Goal: Task Accomplishment & Management: Complete application form

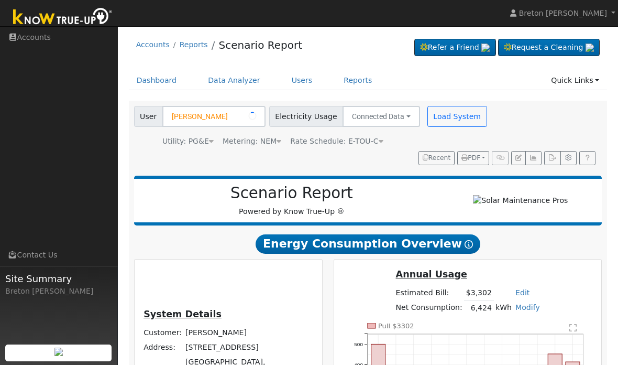
scroll to position [60, 0]
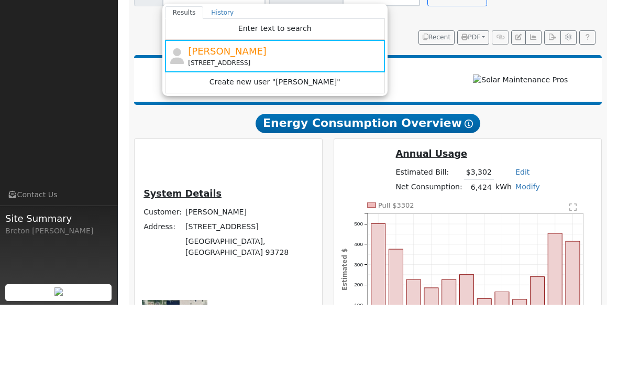
click at [518, 38] on div "Dashboard Data Analyzer Users Reports Quick Links Quick Add Quick Connect Run a…" at bounding box center [368, 25] width 479 height 30
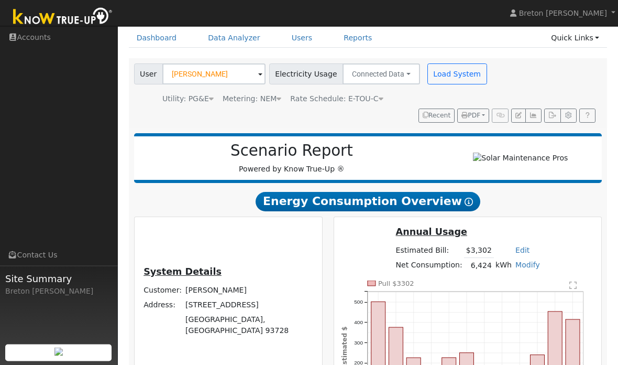
scroll to position [0, 0]
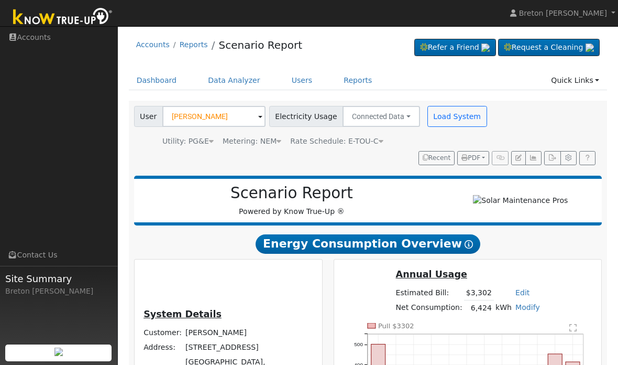
click at [157, 84] on link "Dashboard" at bounding box center [157, 80] width 56 height 19
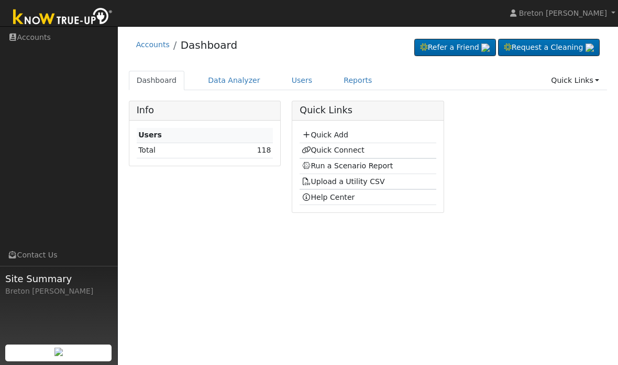
click at [333, 138] on link "Quick Add" at bounding box center [325, 134] width 47 height 8
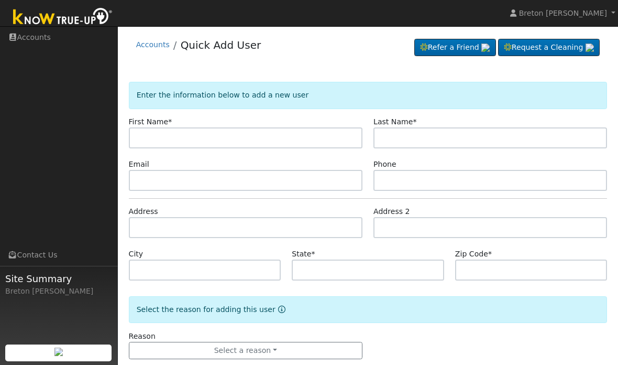
click at [149, 139] on input "text" at bounding box center [246, 137] width 234 height 21
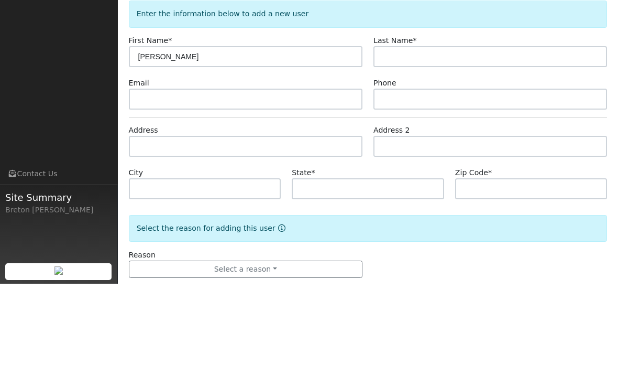
type input "Maribel"
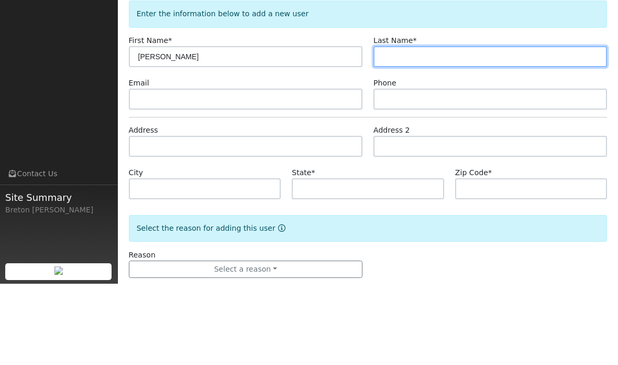
click at [426, 127] on input "text" at bounding box center [490, 137] width 234 height 21
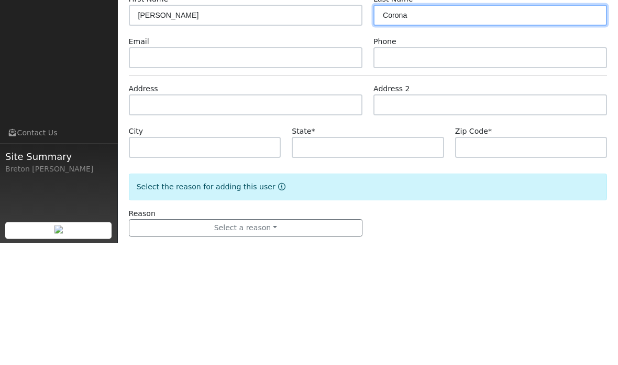
type input "Corona"
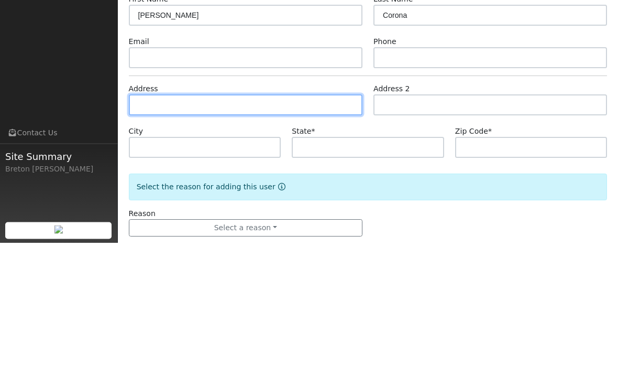
click at [180, 217] on input "text" at bounding box center [246, 227] width 234 height 21
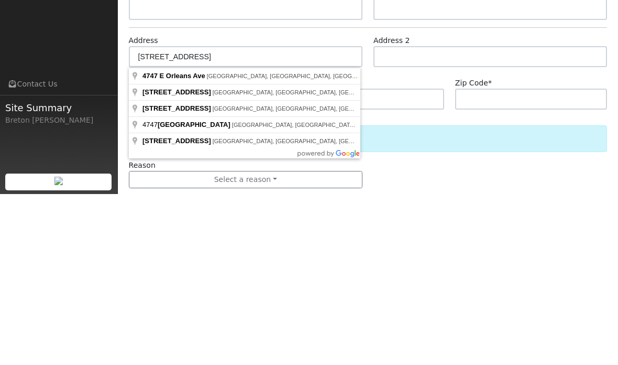
scroll to position [20, 0]
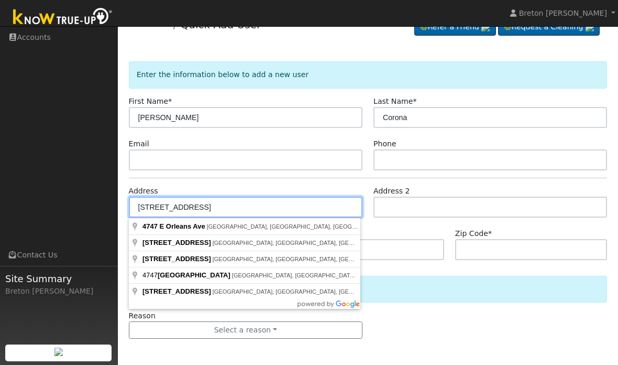
type input "4747 East Orleans Avenue"
type input "Fresno"
type input "CA"
type input "93702"
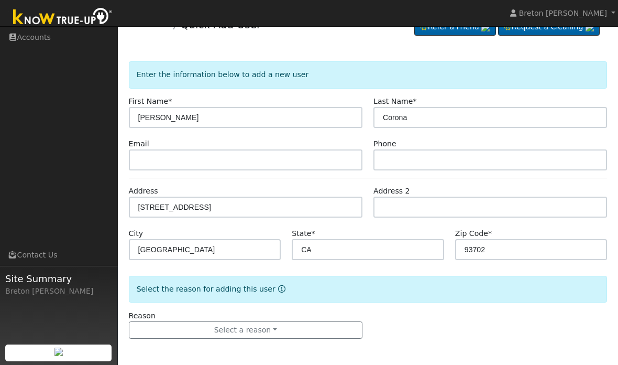
click at [295, 326] on button "Select a reason" at bounding box center [246, 330] width 234 height 18
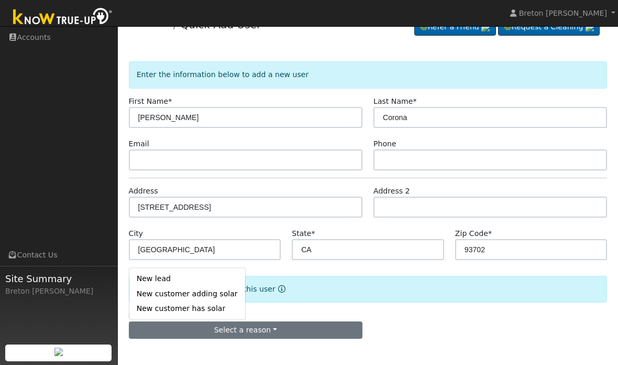
click at [144, 277] on link "New lead" at bounding box center [187, 278] width 116 height 15
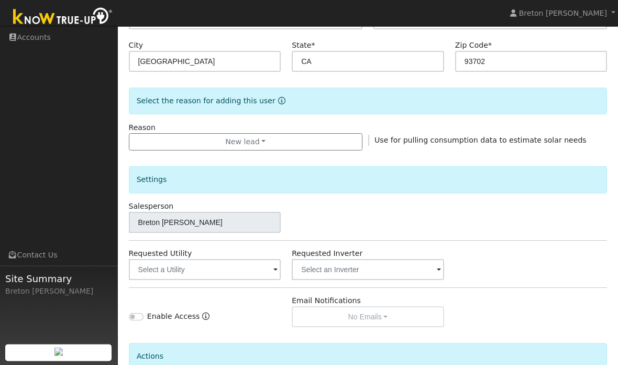
scroll to position [213, 0]
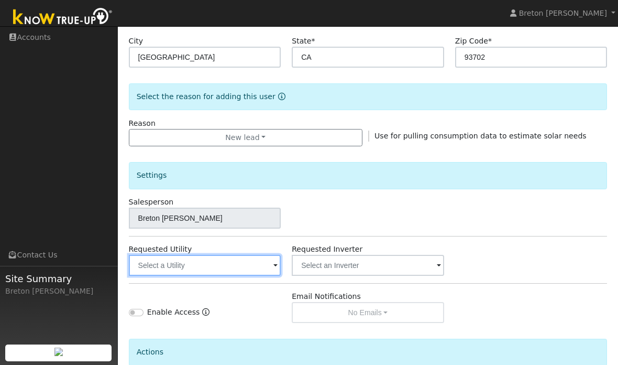
click at [232, 269] on input "text" at bounding box center [205, 265] width 152 height 21
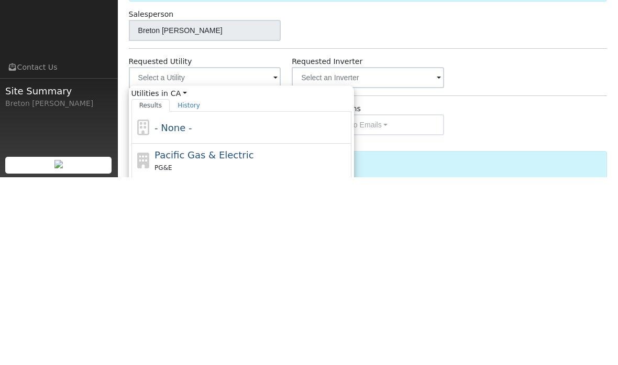
click at [195, 337] on span "Pacific Gas & Electric" at bounding box center [204, 342] width 99 height 11
type input "Pacific Gas & Electric"
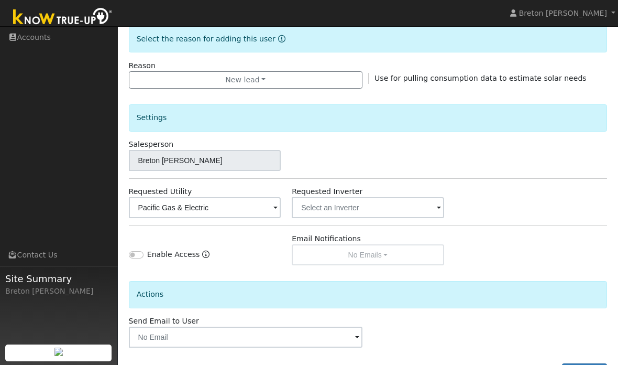
click at [593, 364] on button "Add User" at bounding box center [585, 372] width 46 height 18
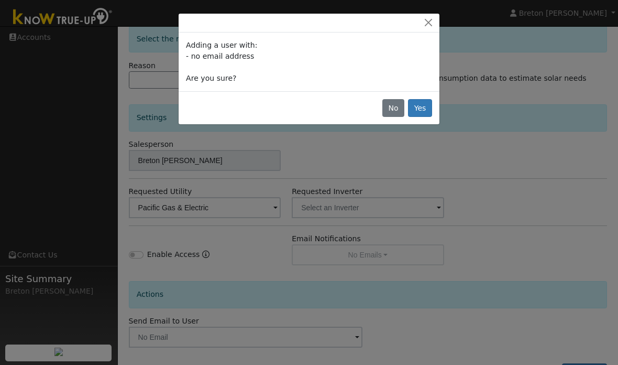
click at [423, 106] on button "Yes" at bounding box center [420, 108] width 24 height 18
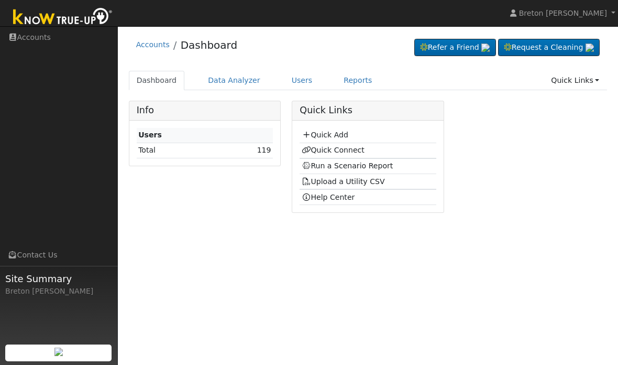
click at [335, 150] on link "Quick Connect" at bounding box center [333, 150] width 63 height 8
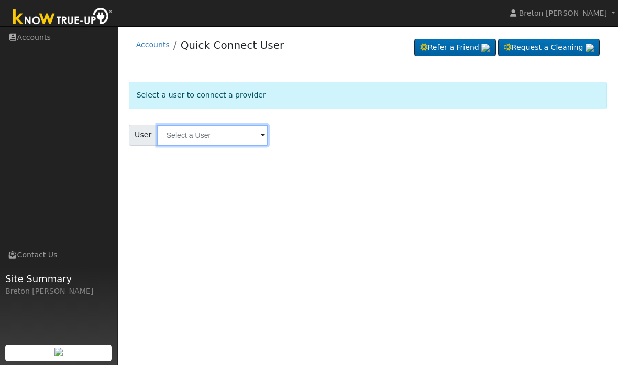
click at [185, 129] on input "text" at bounding box center [212, 135] width 111 height 21
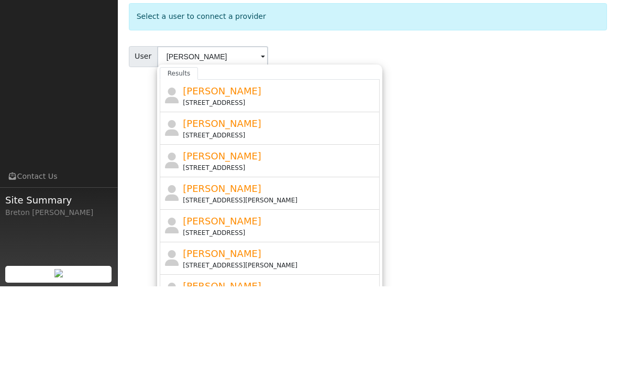
click at [229, 164] on span "[PERSON_NAME]" at bounding box center [222, 169] width 79 height 11
type input "[PERSON_NAME]"
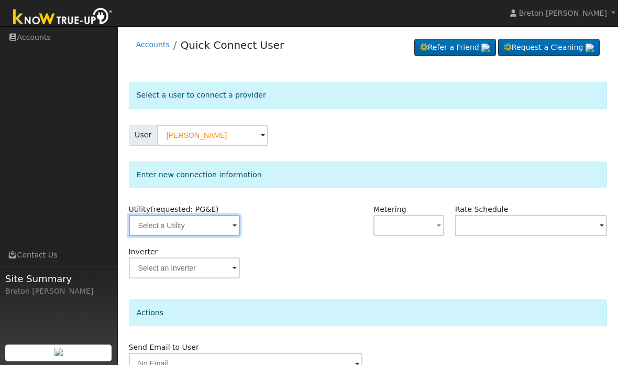
click at [186, 227] on input "text" at bounding box center [184, 225] width 111 height 21
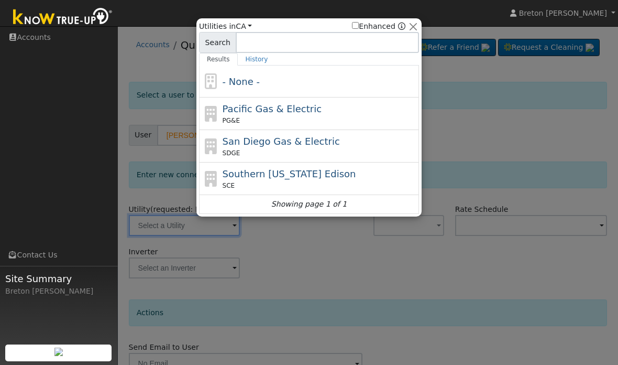
click at [269, 105] on span "Pacific Gas & Electric" at bounding box center [272, 108] width 99 height 11
type input "PG&E"
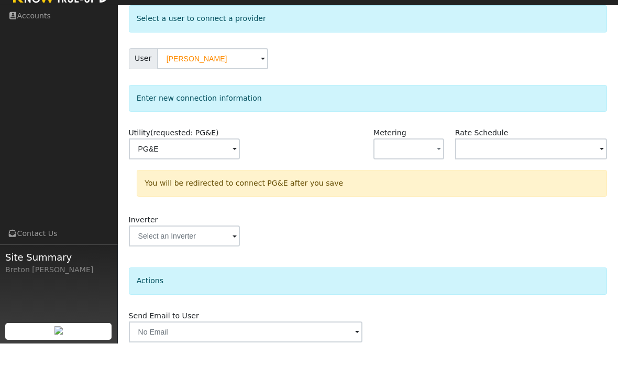
scroll to position [55, 0]
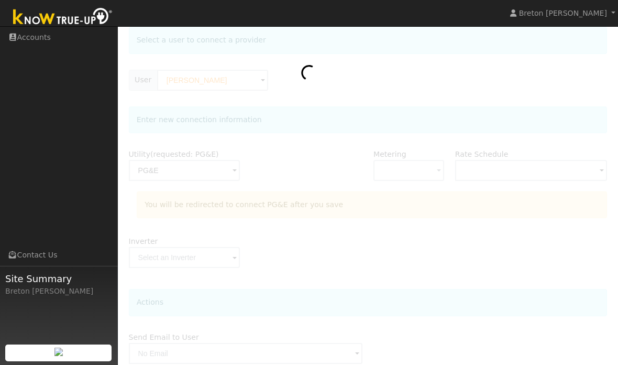
scroll to position [97, 0]
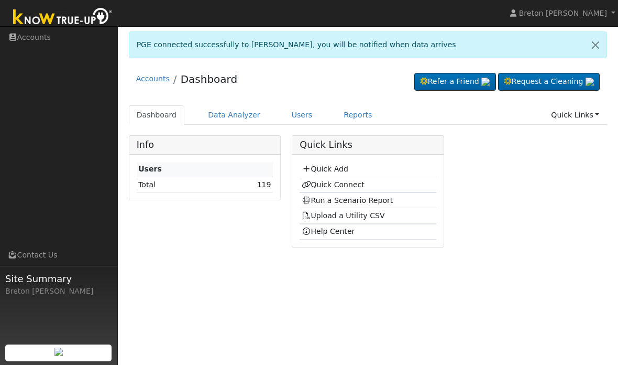
click at [348, 204] on link "Run a Scenario Report" at bounding box center [348, 200] width 92 height 8
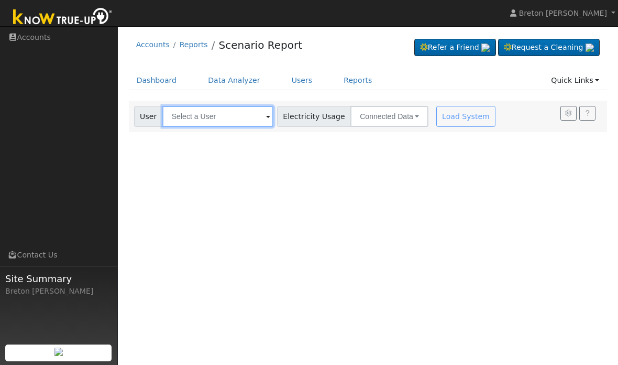
click at [219, 111] on input "text" at bounding box center [217, 116] width 111 height 21
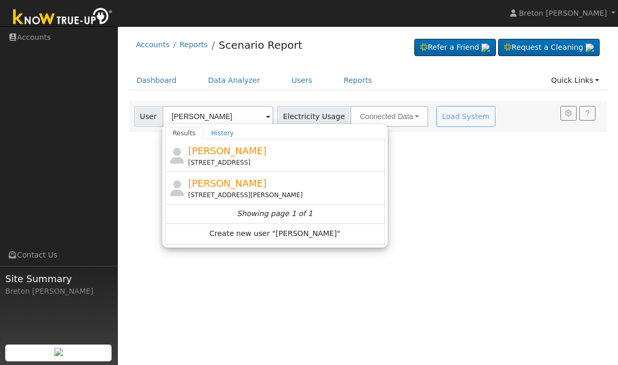
click at [234, 163] on div "[STREET_ADDRESS]" at bounding box center [285, 162] width 194 height 9
type input "Maribel Corona"
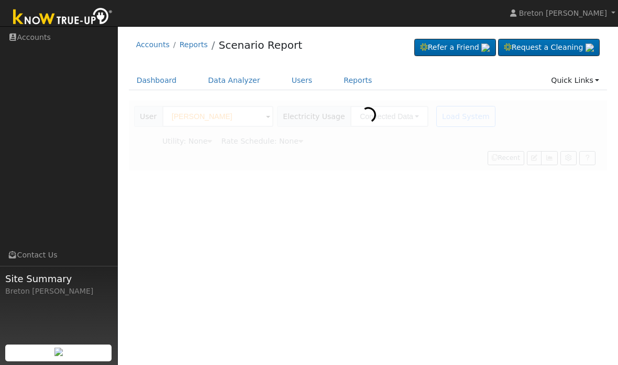
type input "Pacific Gas & Electric"
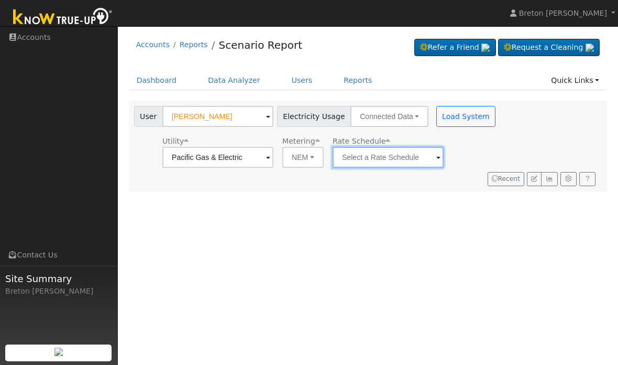
click at [273, 162] on input "text" at bounding box center [217, 157] width 111 height 21
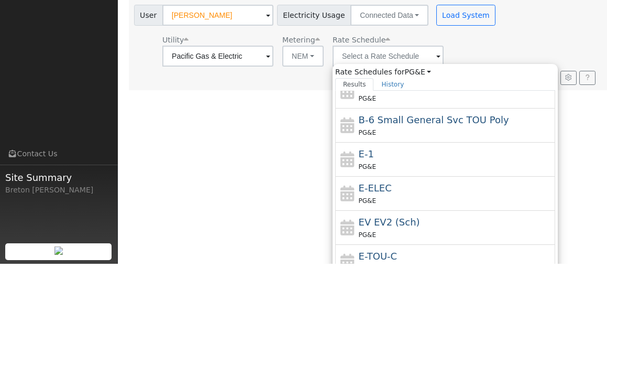
scroll to position [101, 0]
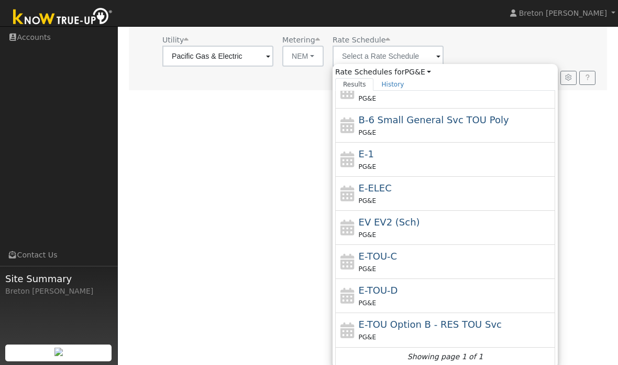
click at [362, 162] on div "PG&E" at bounding box center [456, 166] width 194 height 11
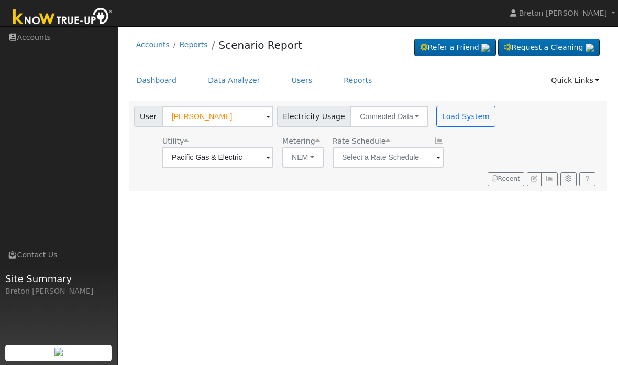
type input "E-1"
click at [436, 117] on button "Load System" at bounding box center [466, 116] width 60 height 21
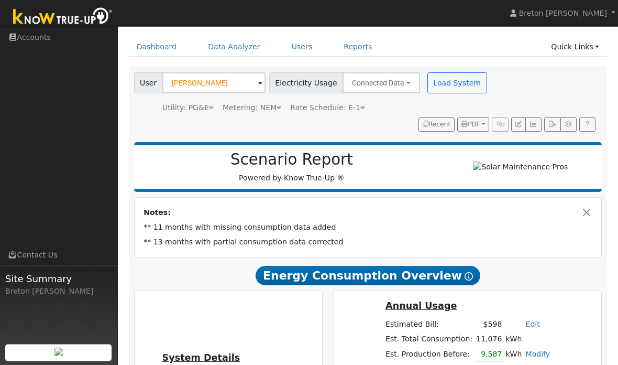
scroll to position [34, 0]
click at [439, 86] on button "Load System" at bounding box center [457, 82] width 60 height 21
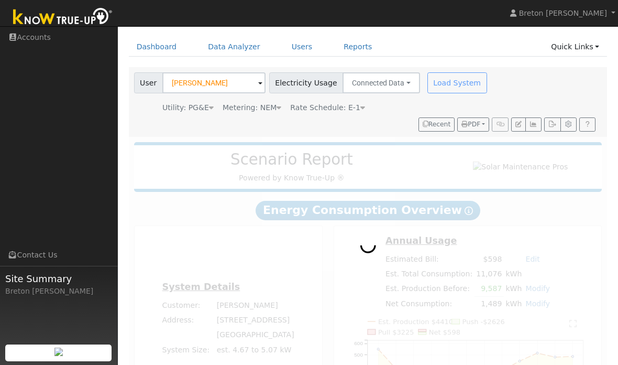
radio input "true"
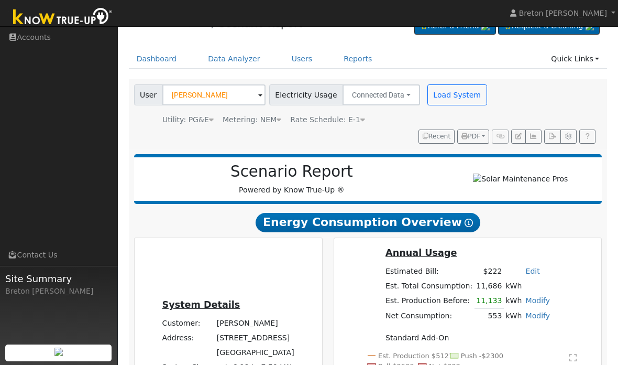
scroll to position [20, 0]
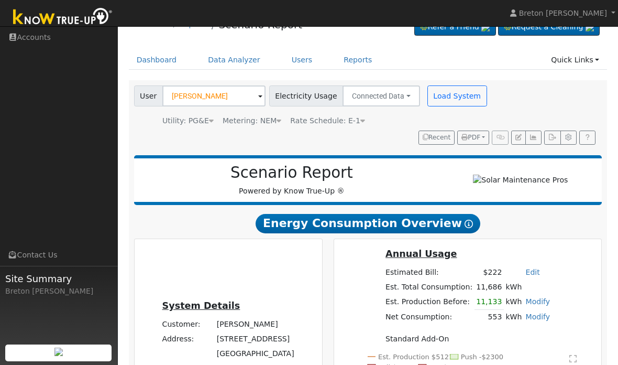
click at [536, 138] on icon "button" at bounding box center [534, 137] width 8 height 6
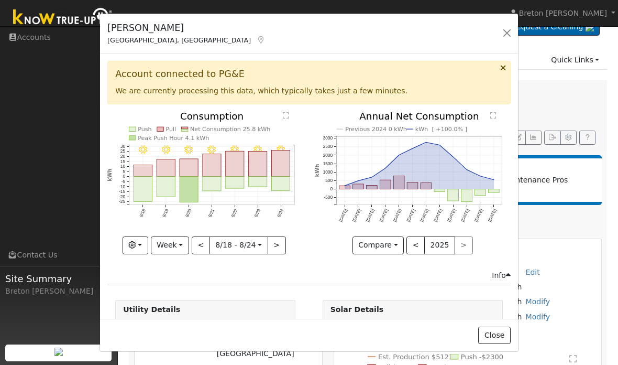
click at [186, 247] on button "Week" at bounding box center [170, 245] width 38 height 18
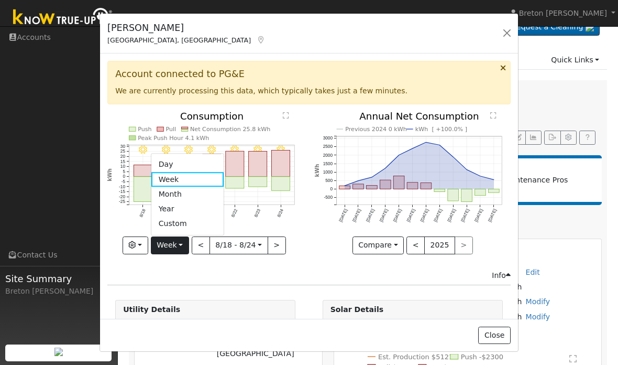
click at [184, 208] on link "Year" at bounding box center [187, 209] width 73 height 15
type input "2024-08-01"
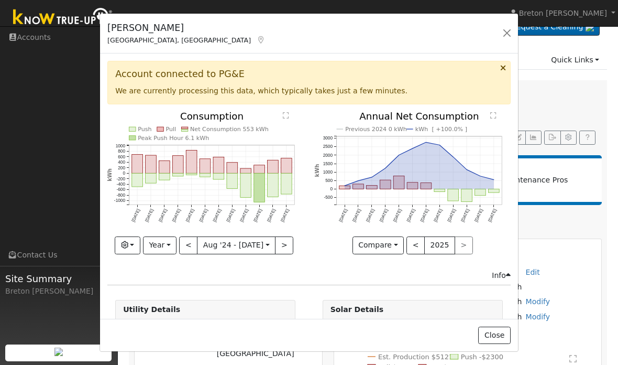
click at [513, 37] on button "button" at bounding box center [507, 33] width 15 height 15
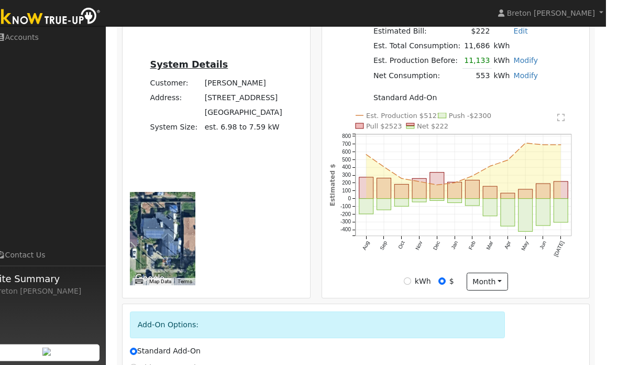
scroll to position [273, 0]
